Goal: Information Seeking & Learning: Learn about a topic

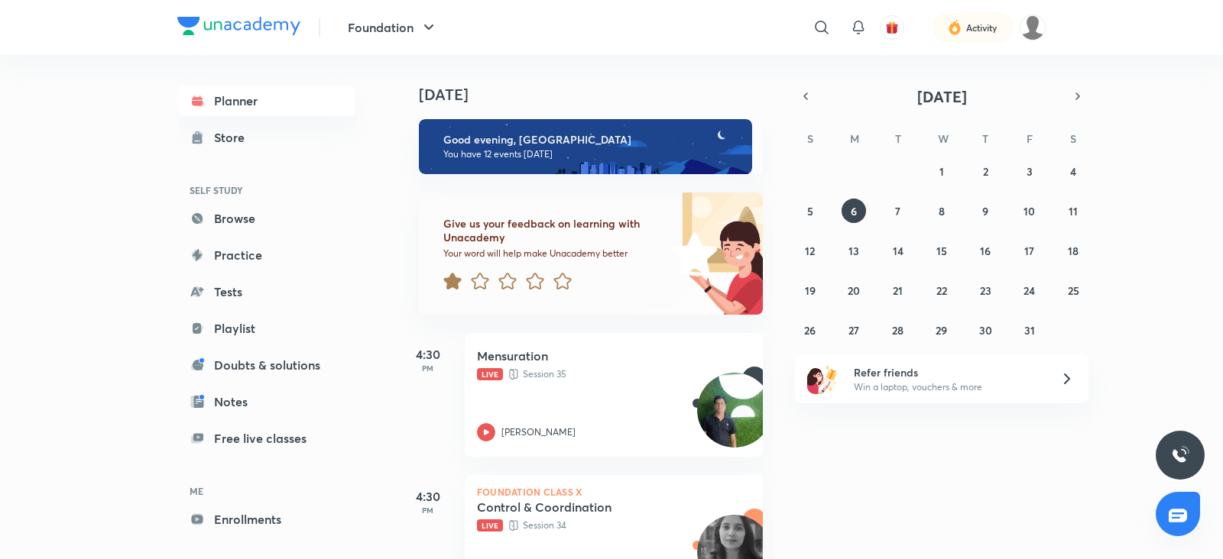
scroll to position [248, 0]
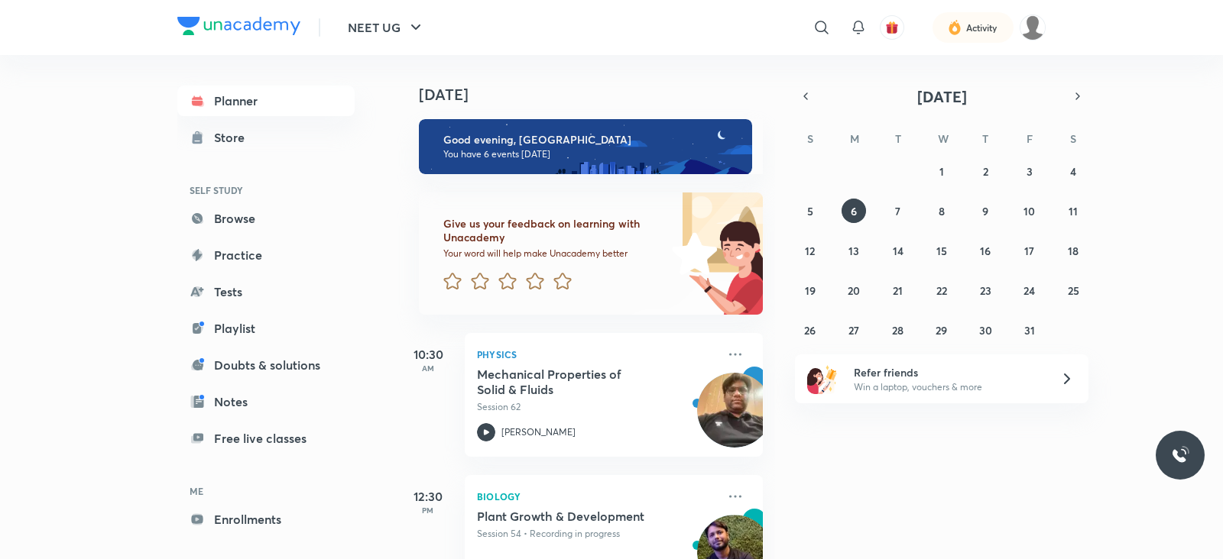
scroll to position [479, 0]
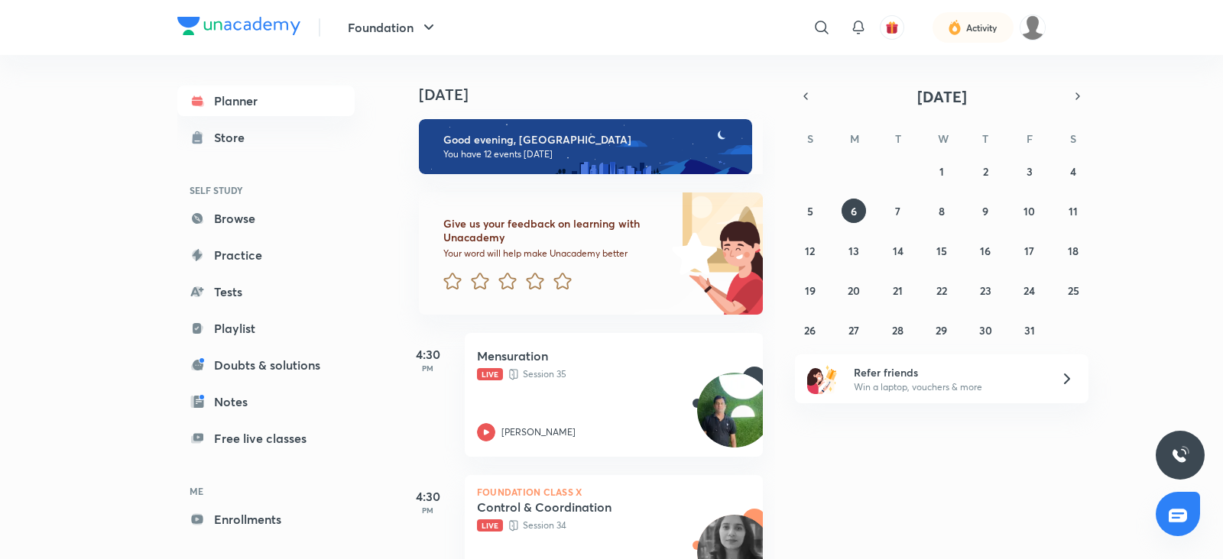
scroll to position [436, 0]
